Goal: Task Accomplishment & Management: Manage account settings

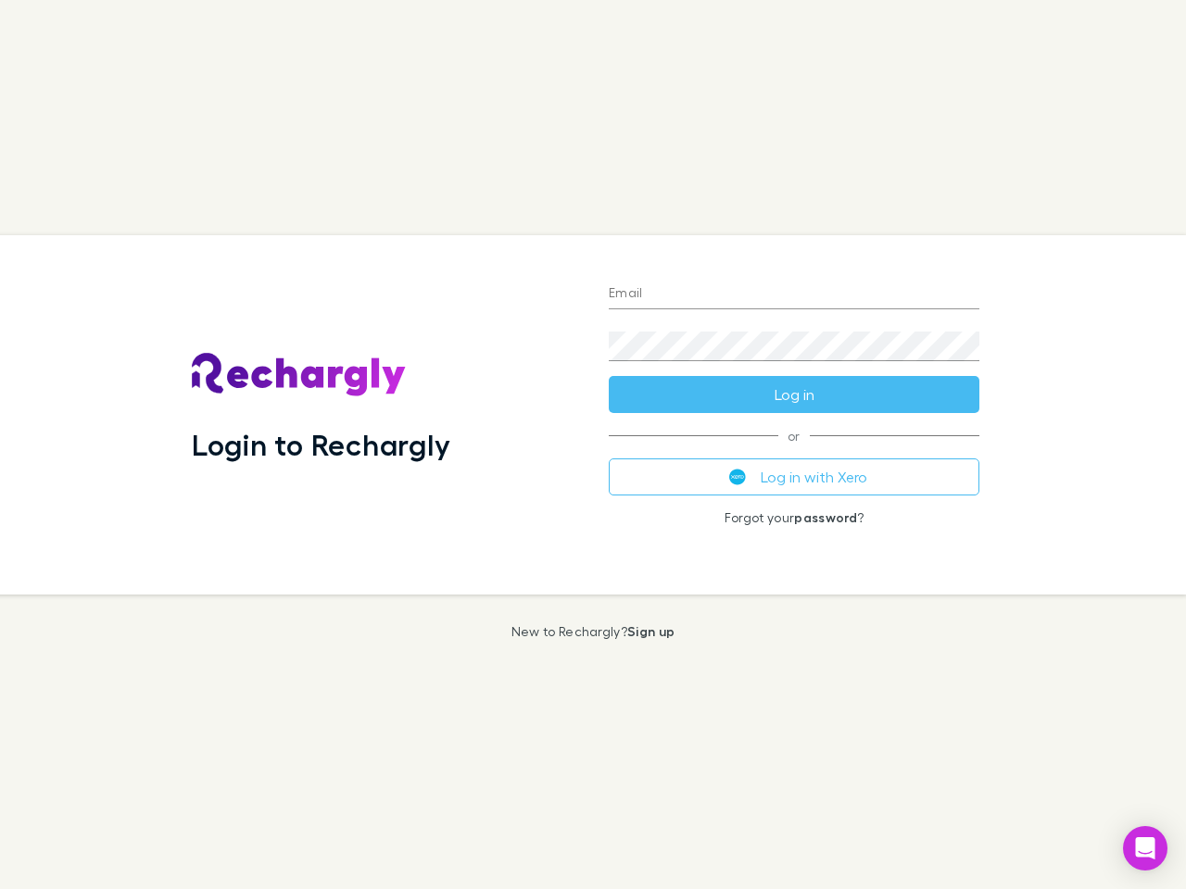
click at [593, 445] on div "Login to Rechargly" at bounding box center [385, 414] width 417 height 359
click at [794, 295] on input "Email" at bounding box center [794, 295] width 371 height 30
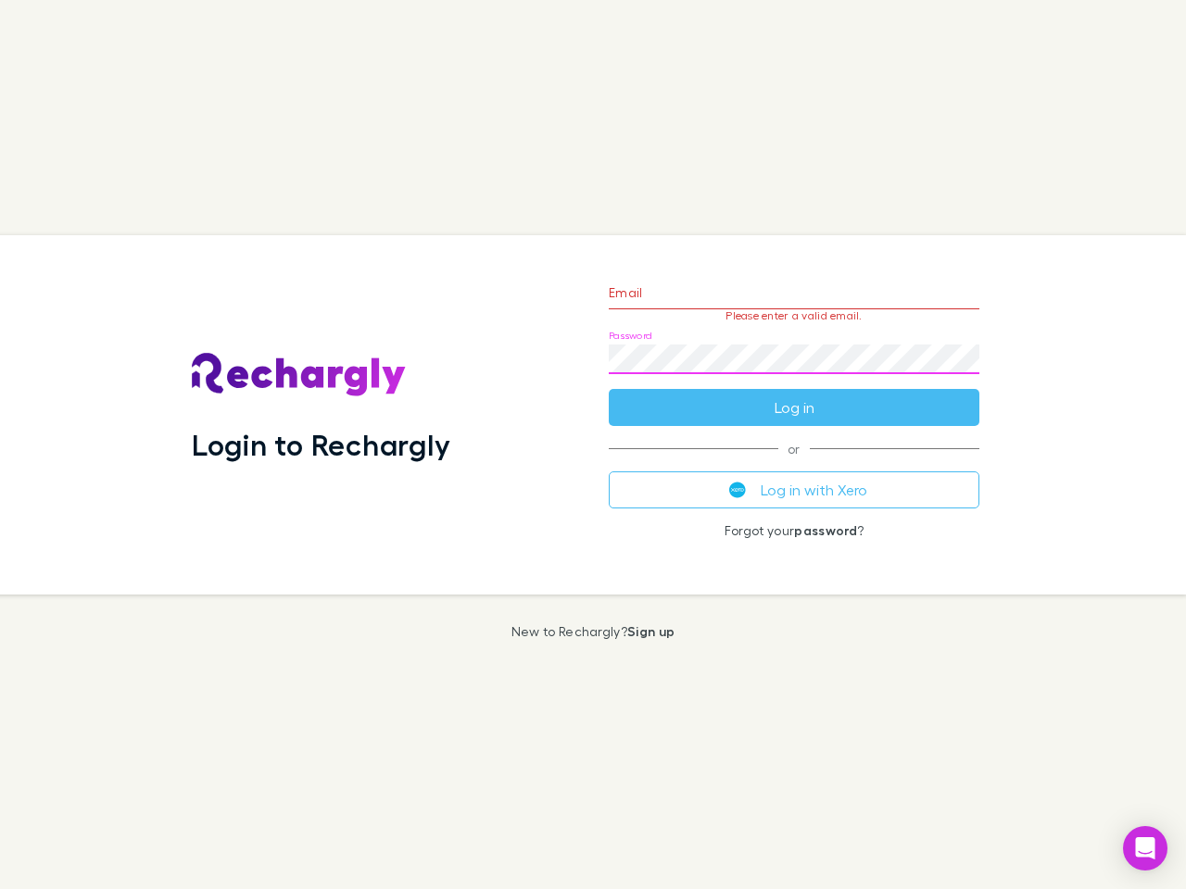
click at [794, 395] on form "Email Please enter a valid email. Password Log in" at bounding box center [794, 345] width 371 height 161
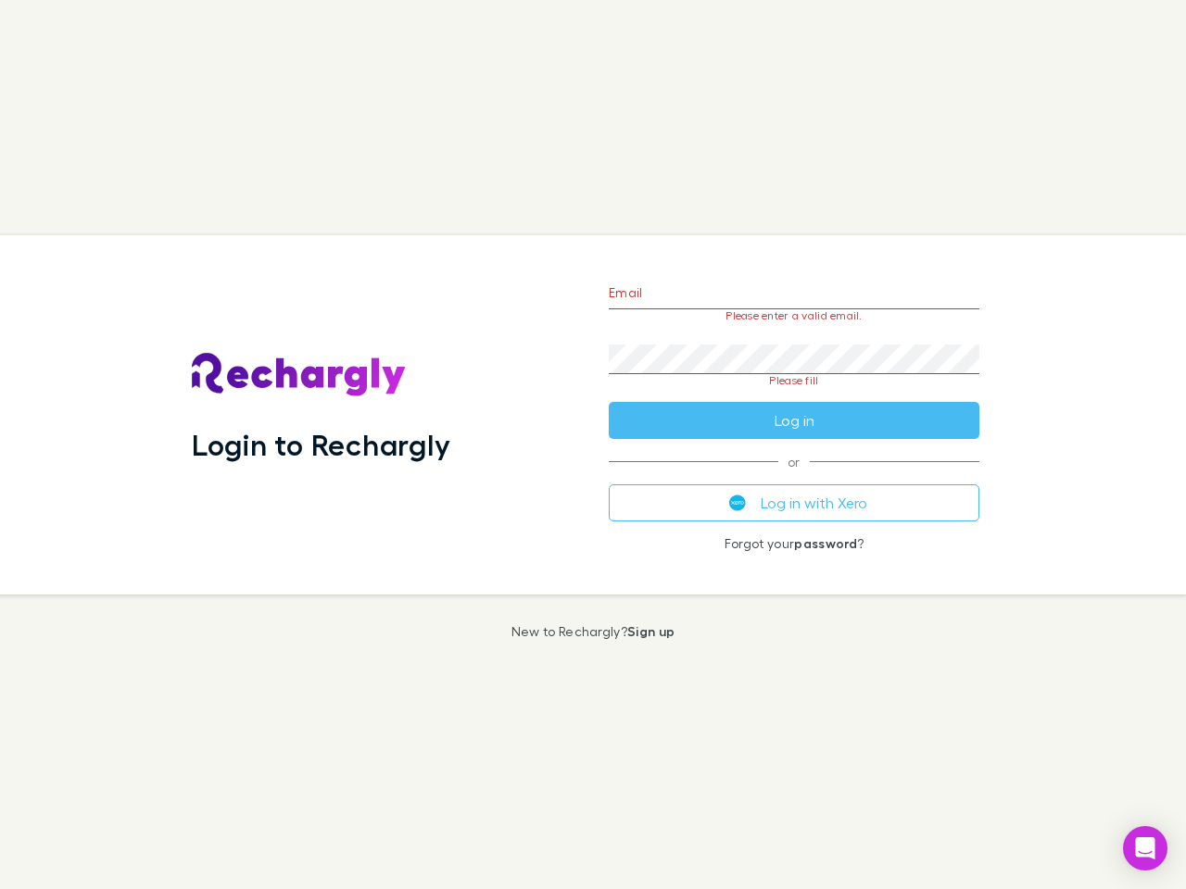
click at [794, 477] on div "Email Please enter a valid email. Password Please fill Log in or Log in with Xe…" at bounding box center [794, 414] width 400 height 359
click at [1145, 849] on icon "Open Intercom Messenger" at bounding box center [1145, 848] width 19 height 22
